Goal: Information Seeking & Learning: Learn about a topic

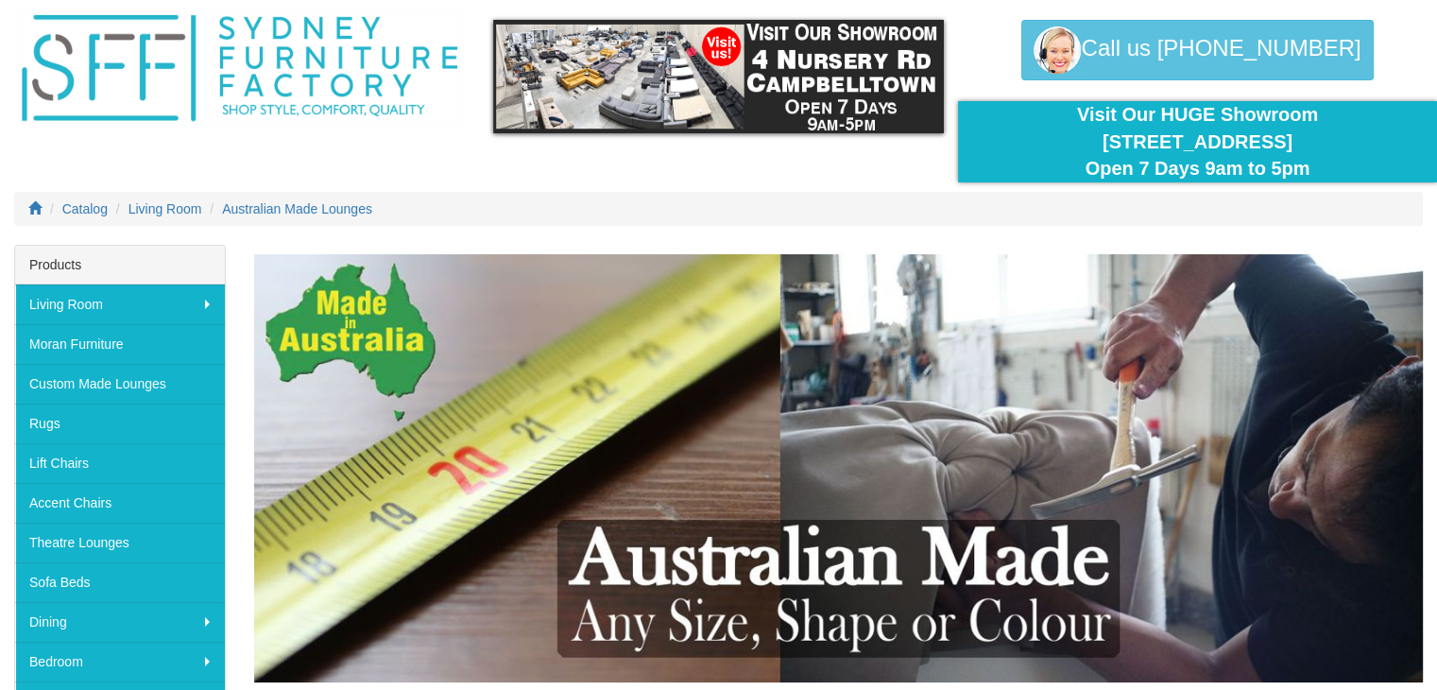
scroll to position [94, 0]
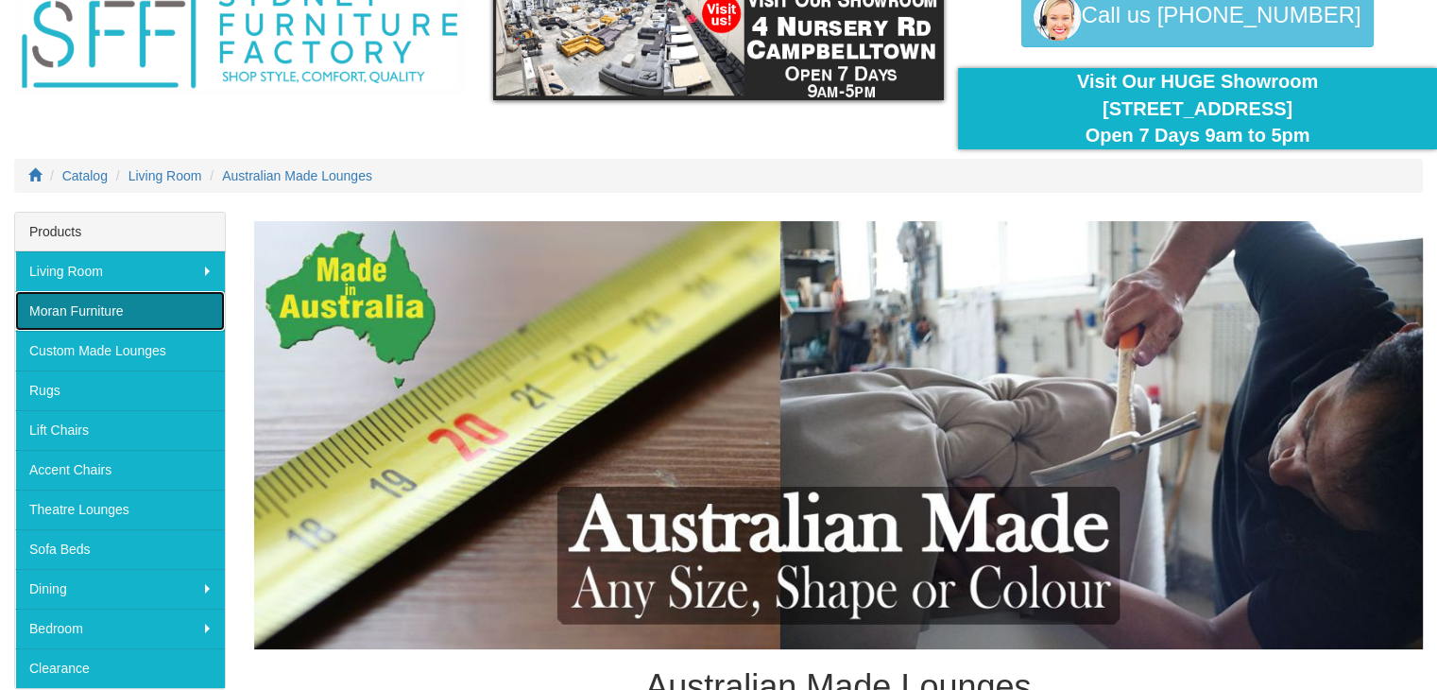
click at [83, 305] on link "Moran Furniture" at bounding box center [120, 311] width 210 height 40
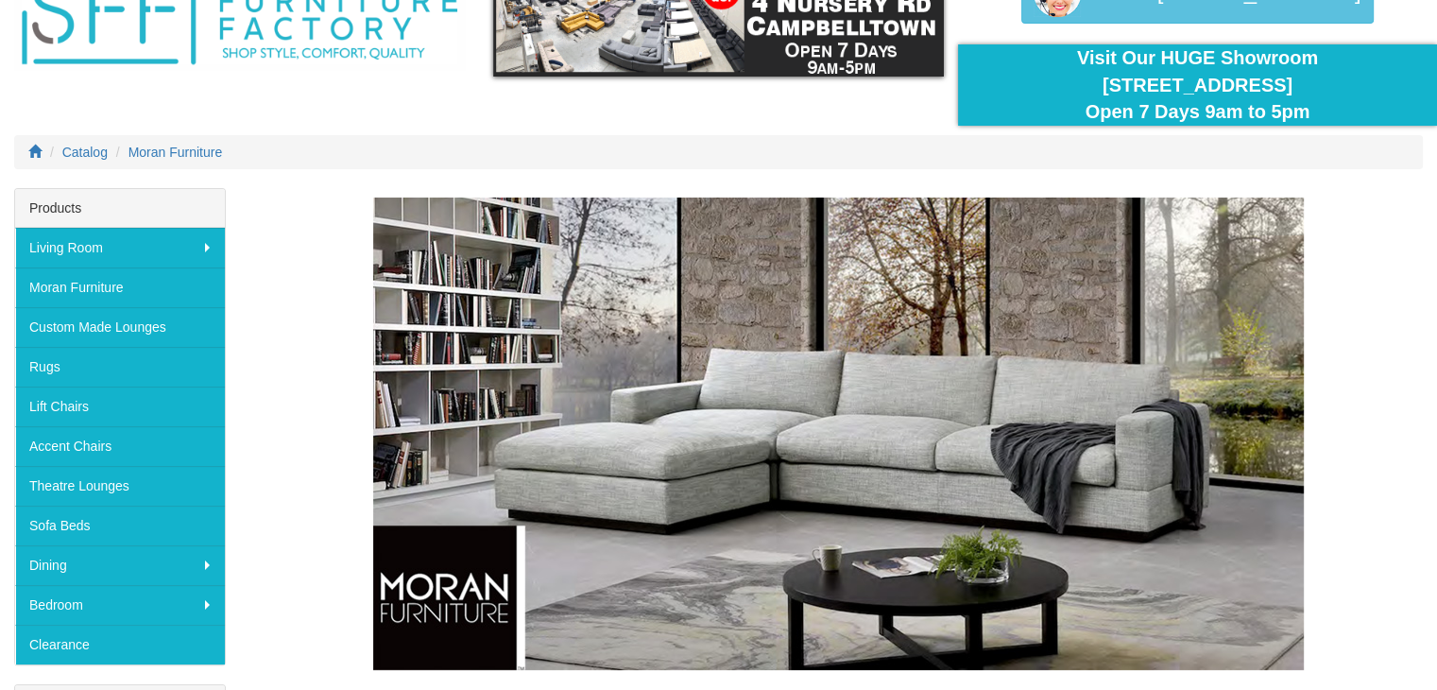
scroll to position [4, 0]
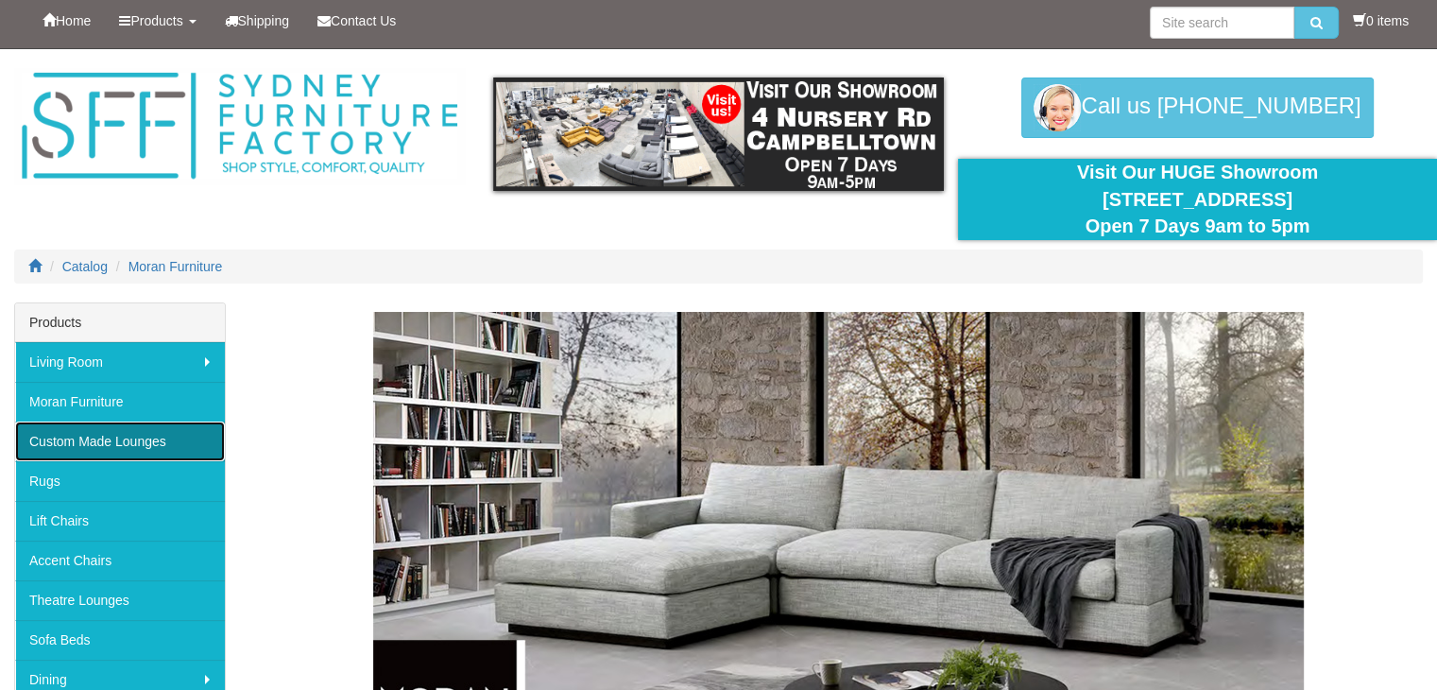
click at [101, 441] on link "Custom Made Lounges" at bounding box center [120, 441] width 210 height 40
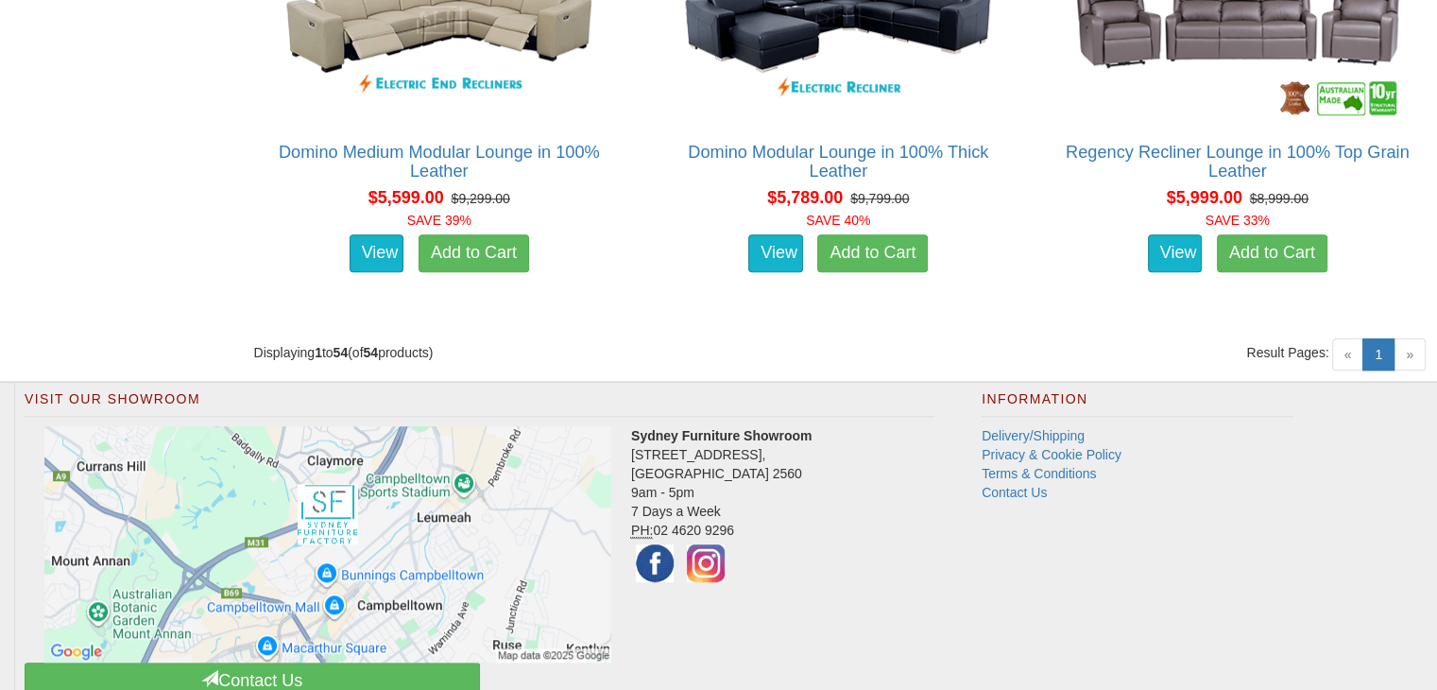
scroll to position [8471, 0]
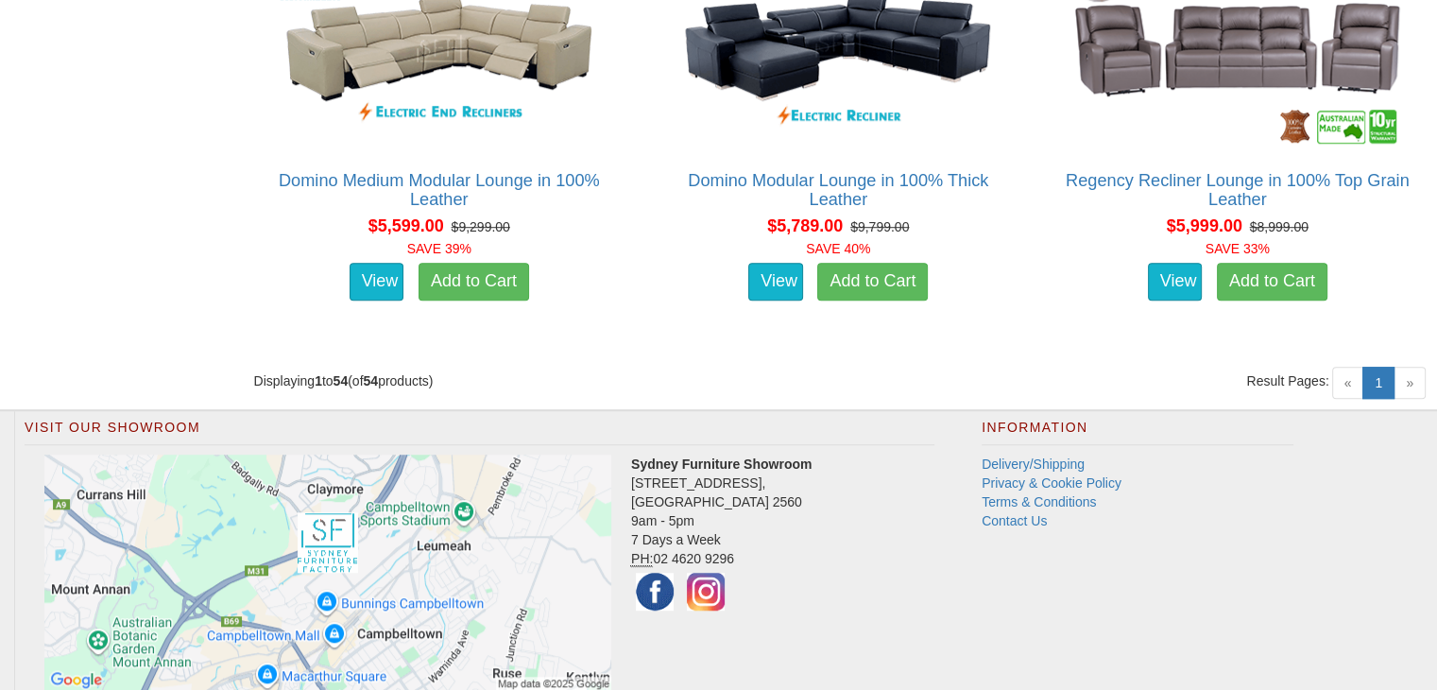
click at [1415, 386] on span "»" at bounding box center [1410, 383] width 32 height 32
click at [1383, 377] on link "1 (current)" at bounding box center [1379, 383] width 32 height 32
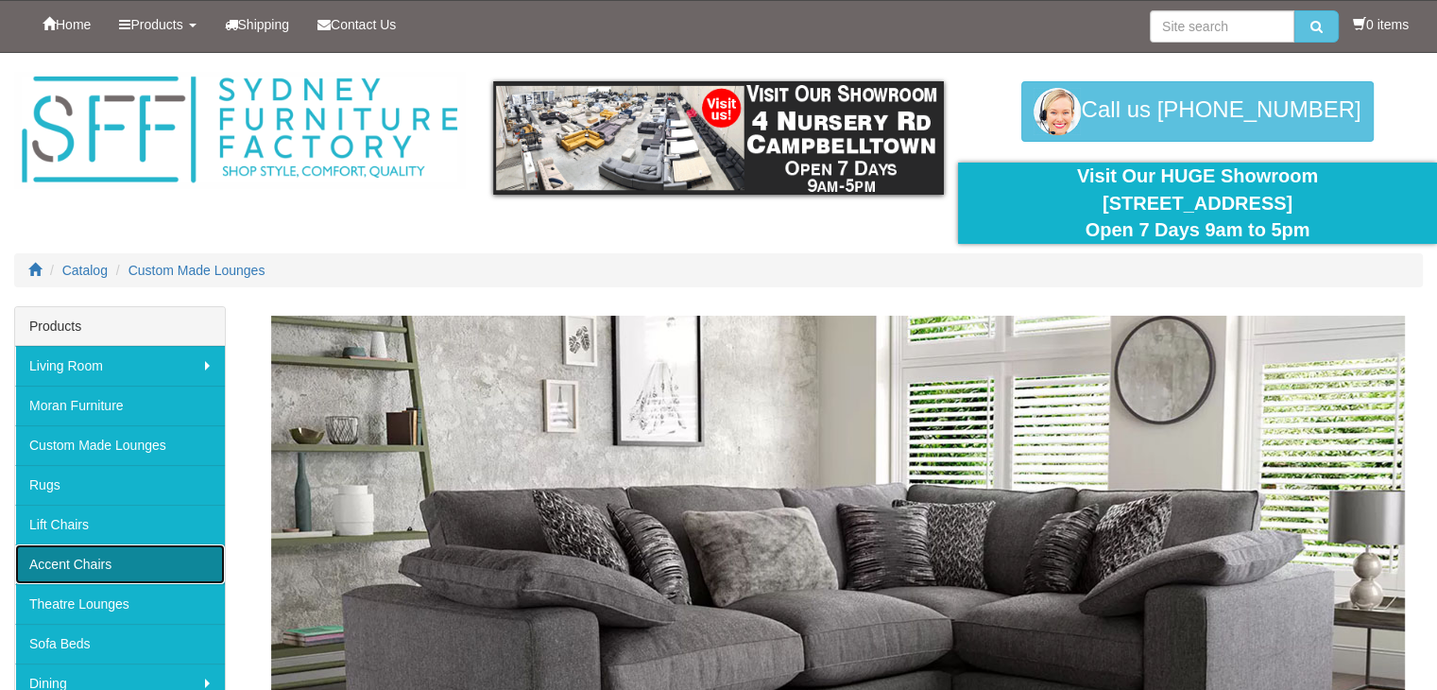
click at [72, 558] on link "Accent Chairs" at bounding box center [120, 564] width 210 height 40
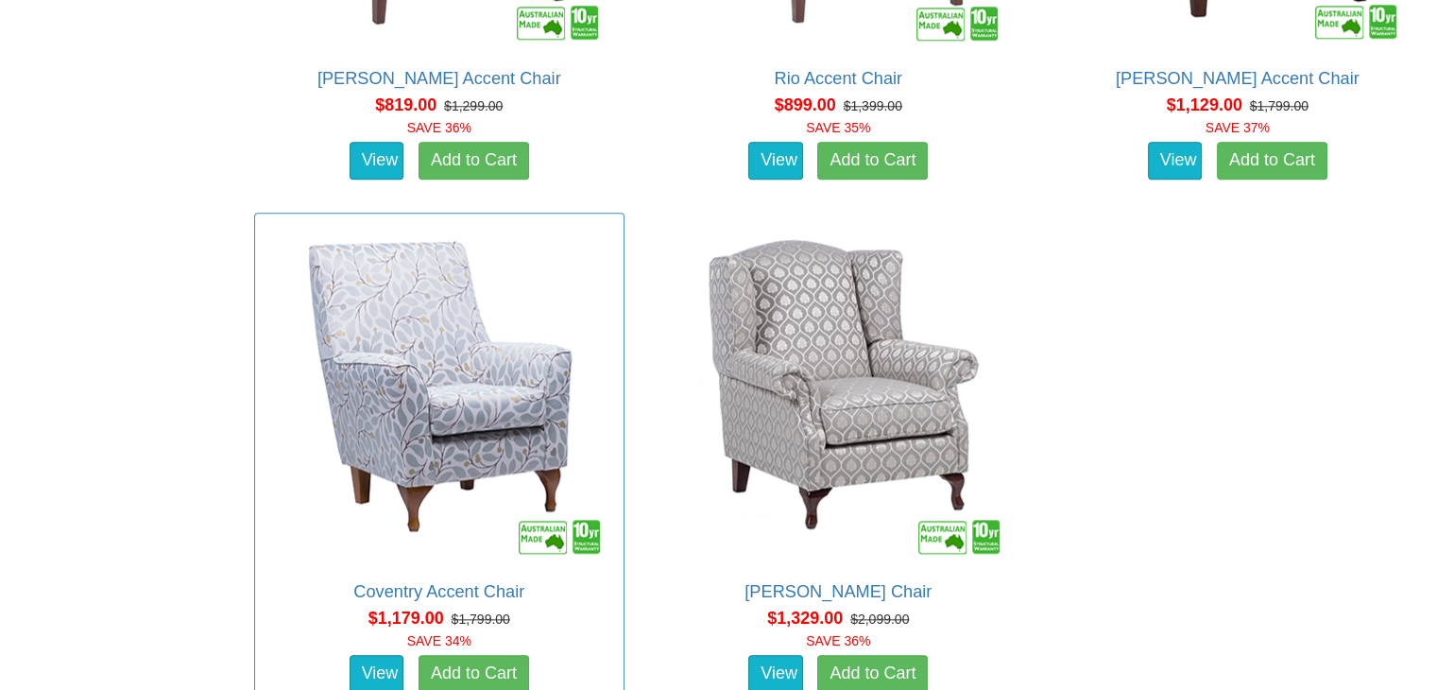
scroll to position [1984, 0]
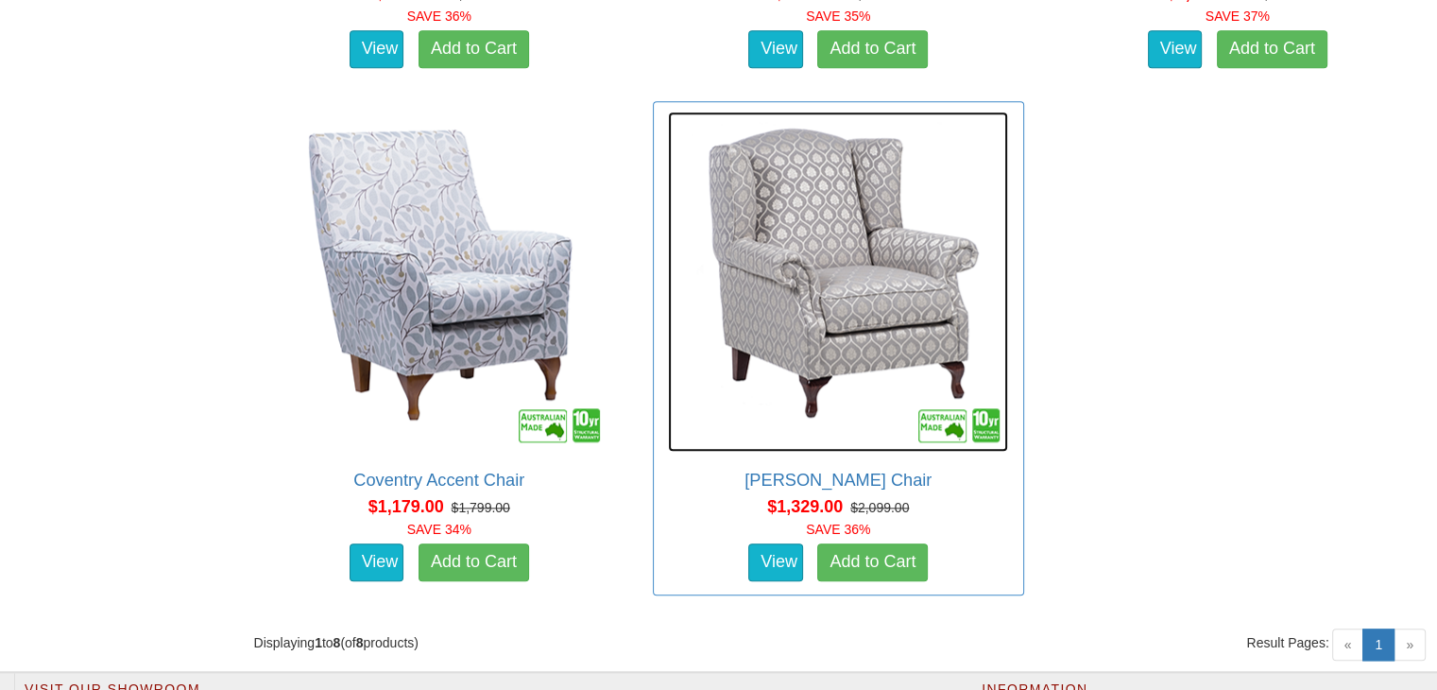
click at [878, 285] on img at bounding box center [838, 282] width 340 height 340
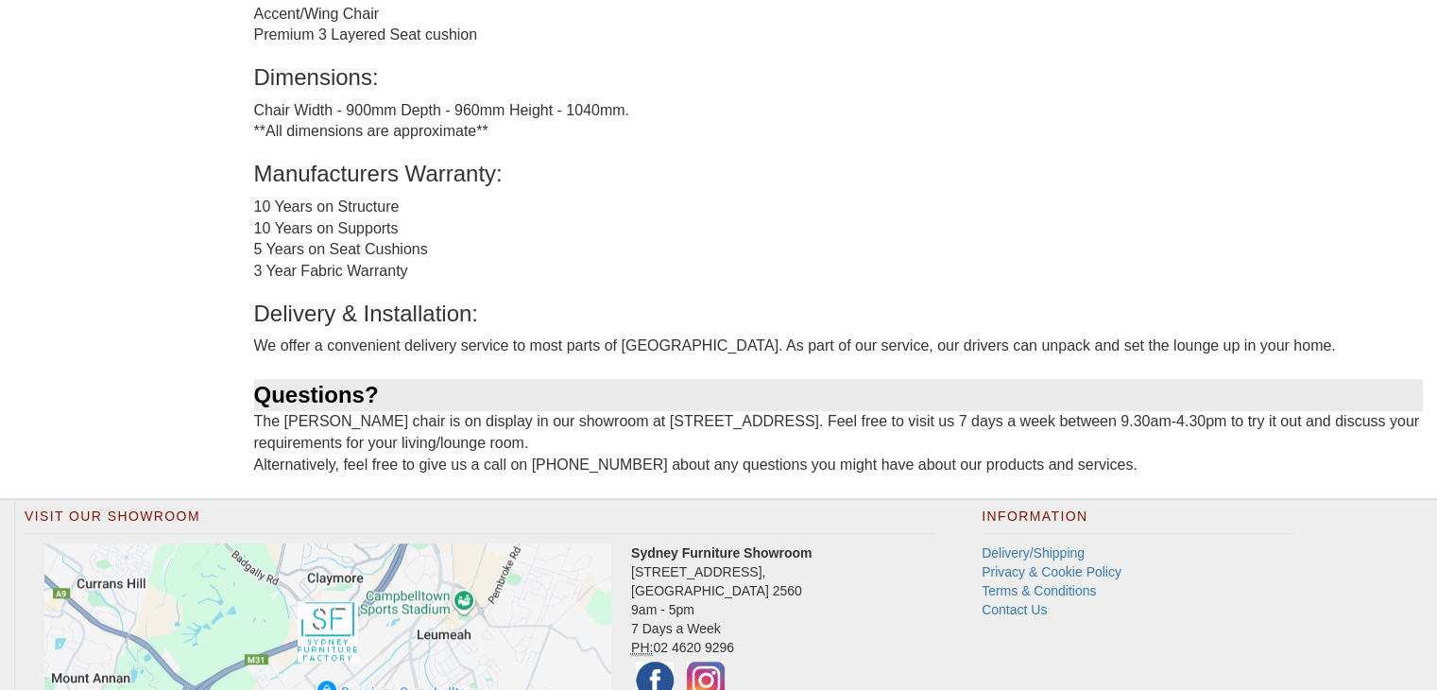
scroll to position [1417, 0]
